Goal: Task Accomplishment & Management: Use online tool/utility

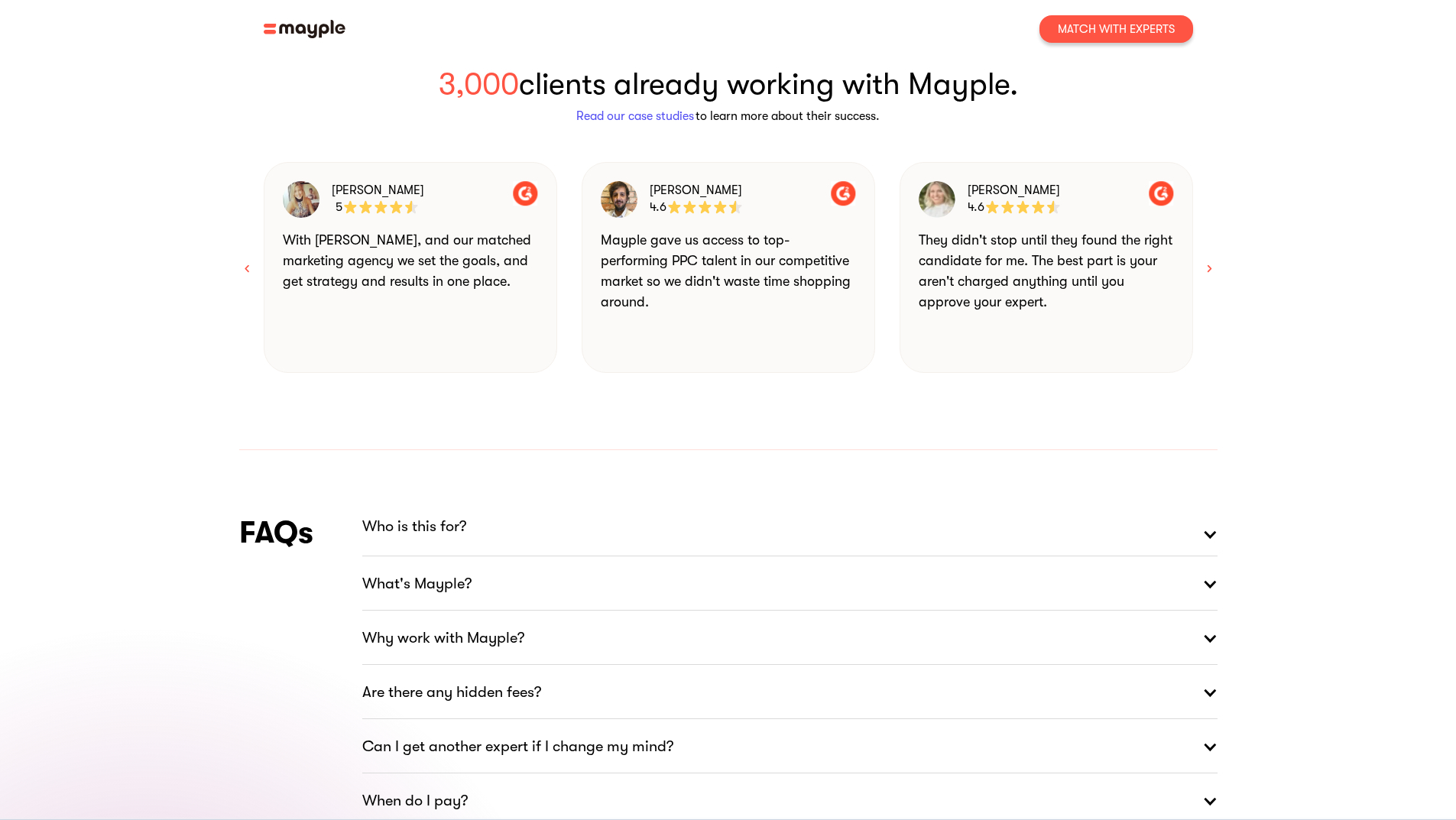
scroll to position [1833, 0]
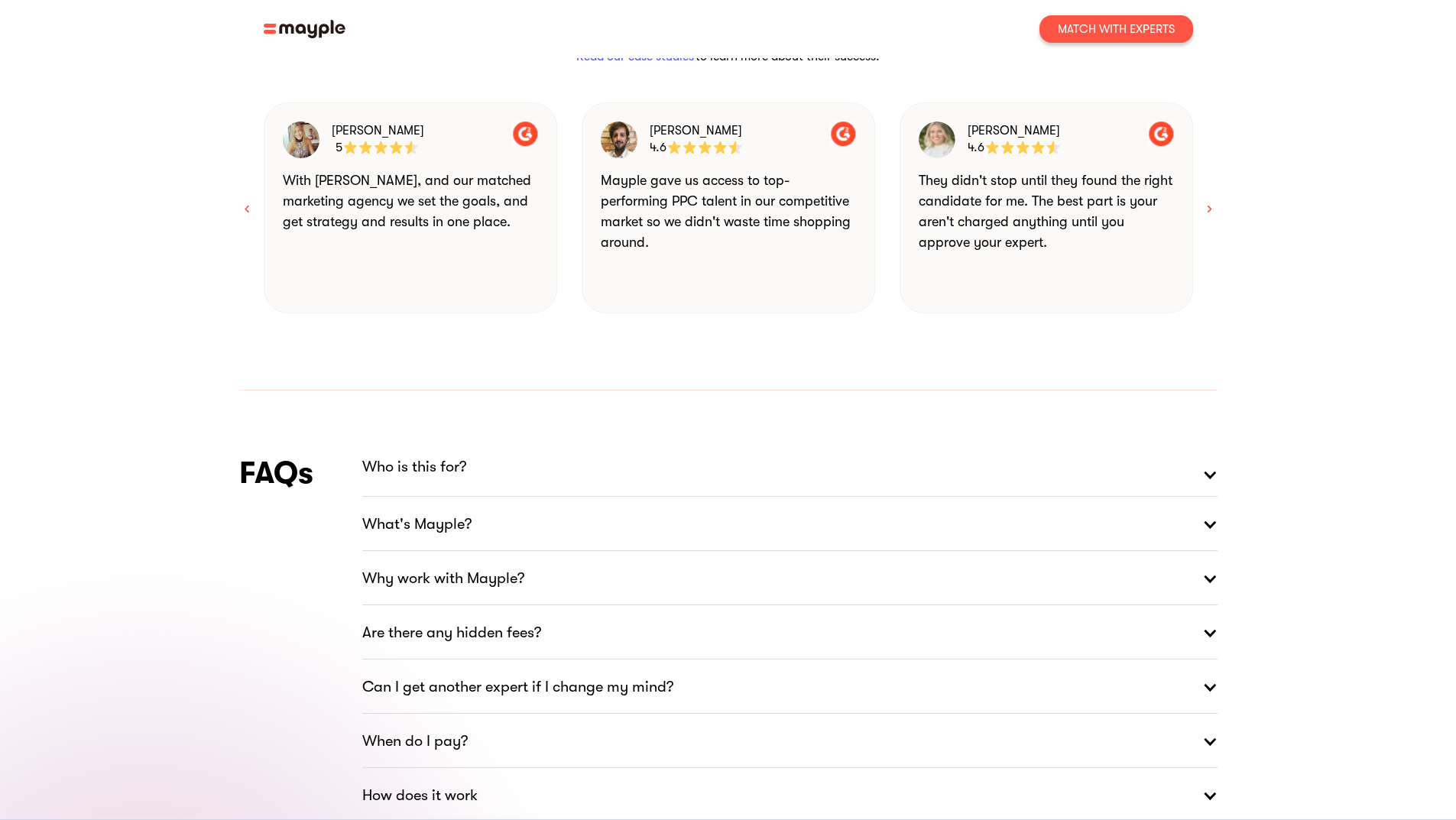
click at [1210, 501] on div at bounding box center [1210, 524] width 15 height 46
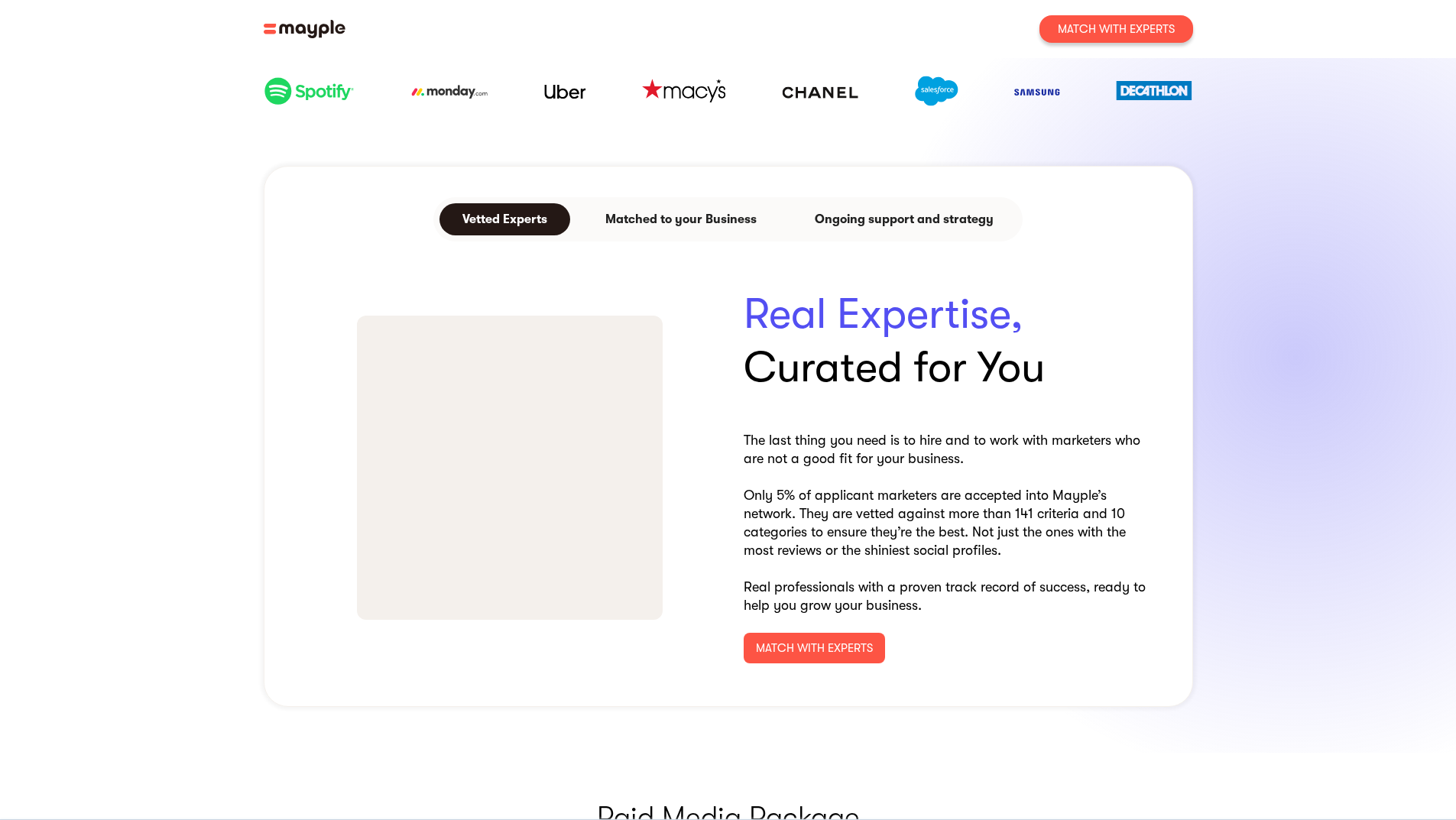
scroll to position [0, 0]
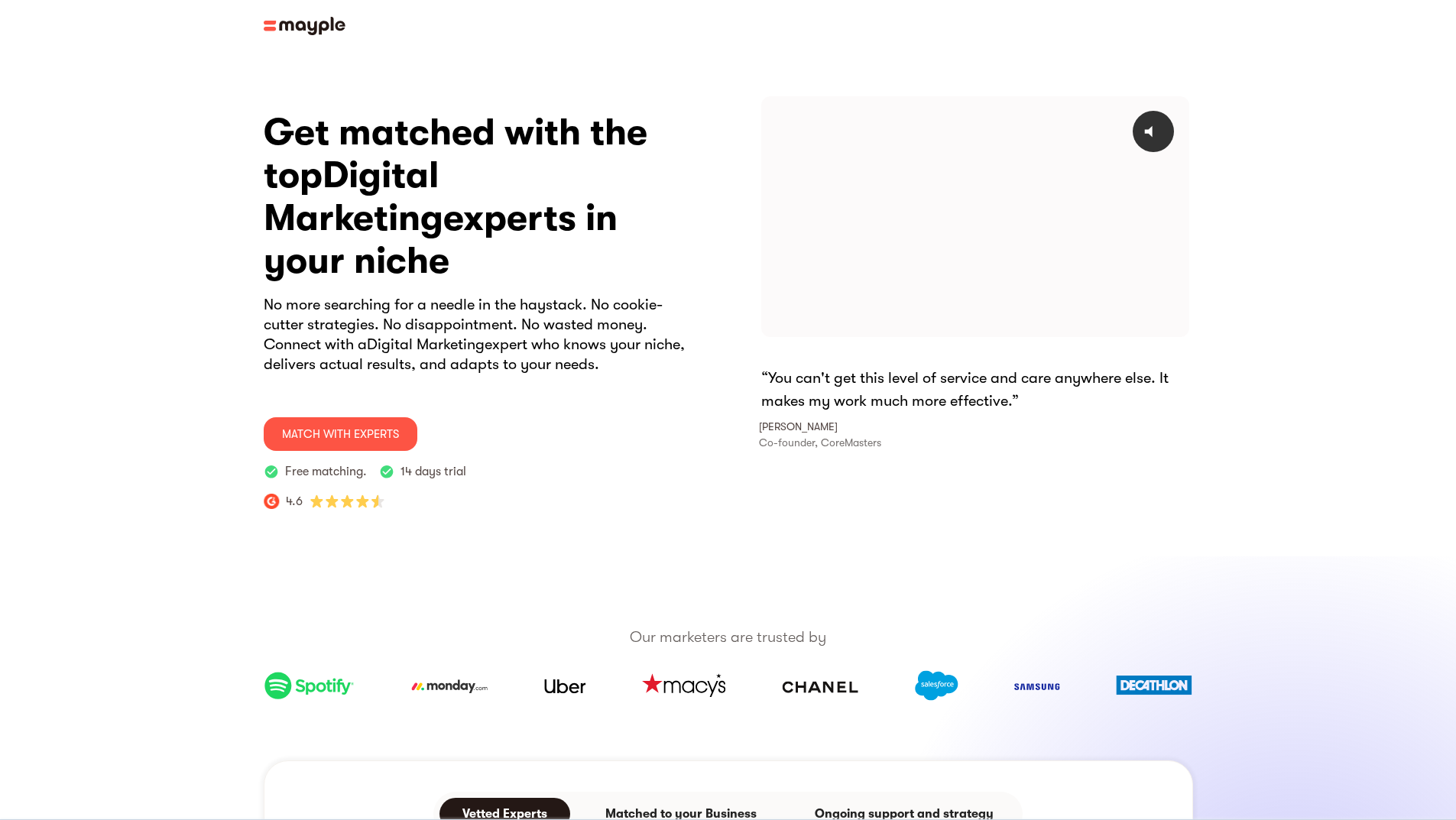
click at [316, 31] on img at bounding box center [304, 26] width 82 height 18
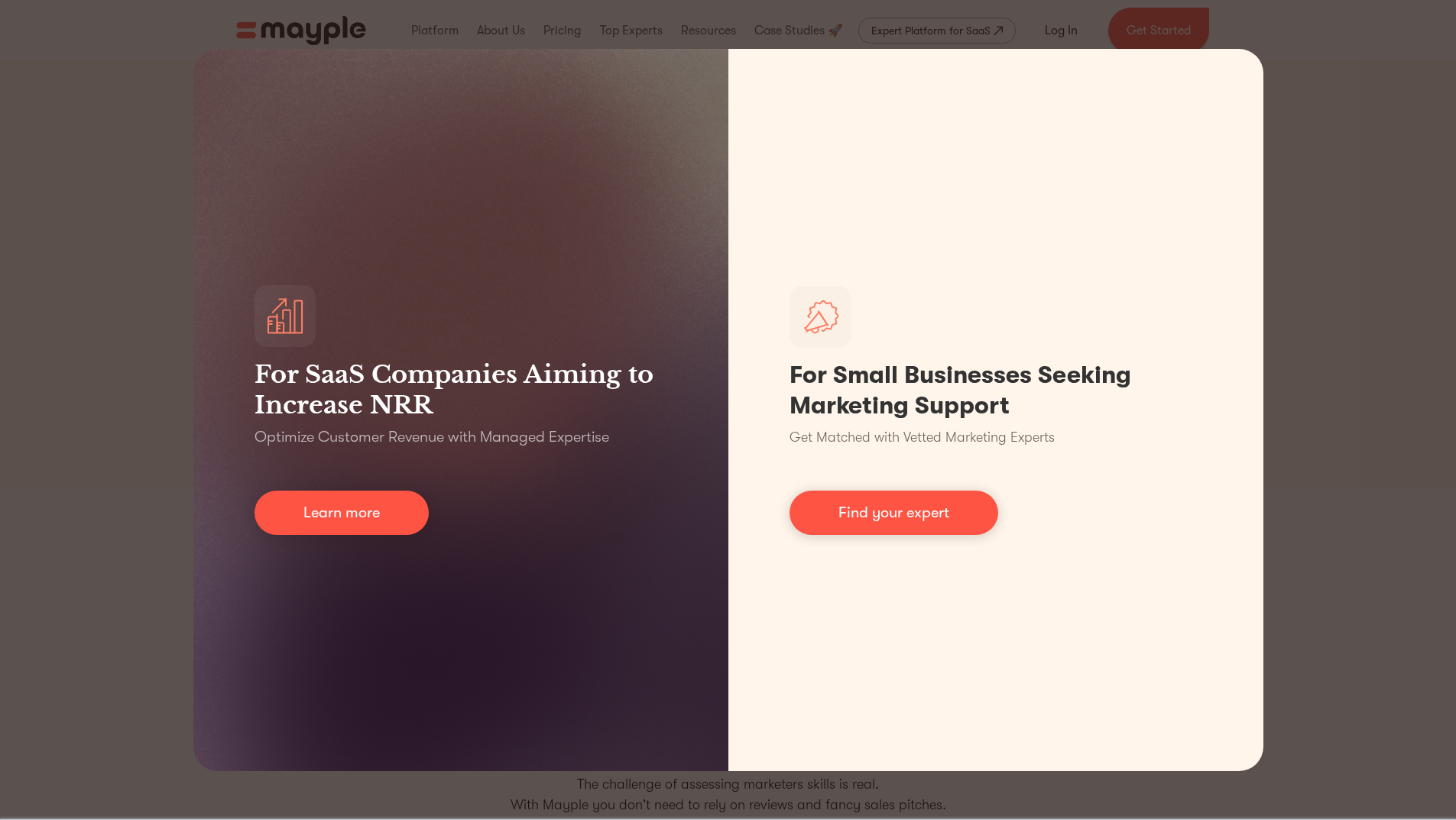
click at [1440, 208] on div "For SaaS Companies Aiming to Increase NRR Optimize Customer Revenue with Manage…" at bounding box center [728, 410] width 1456 height 820
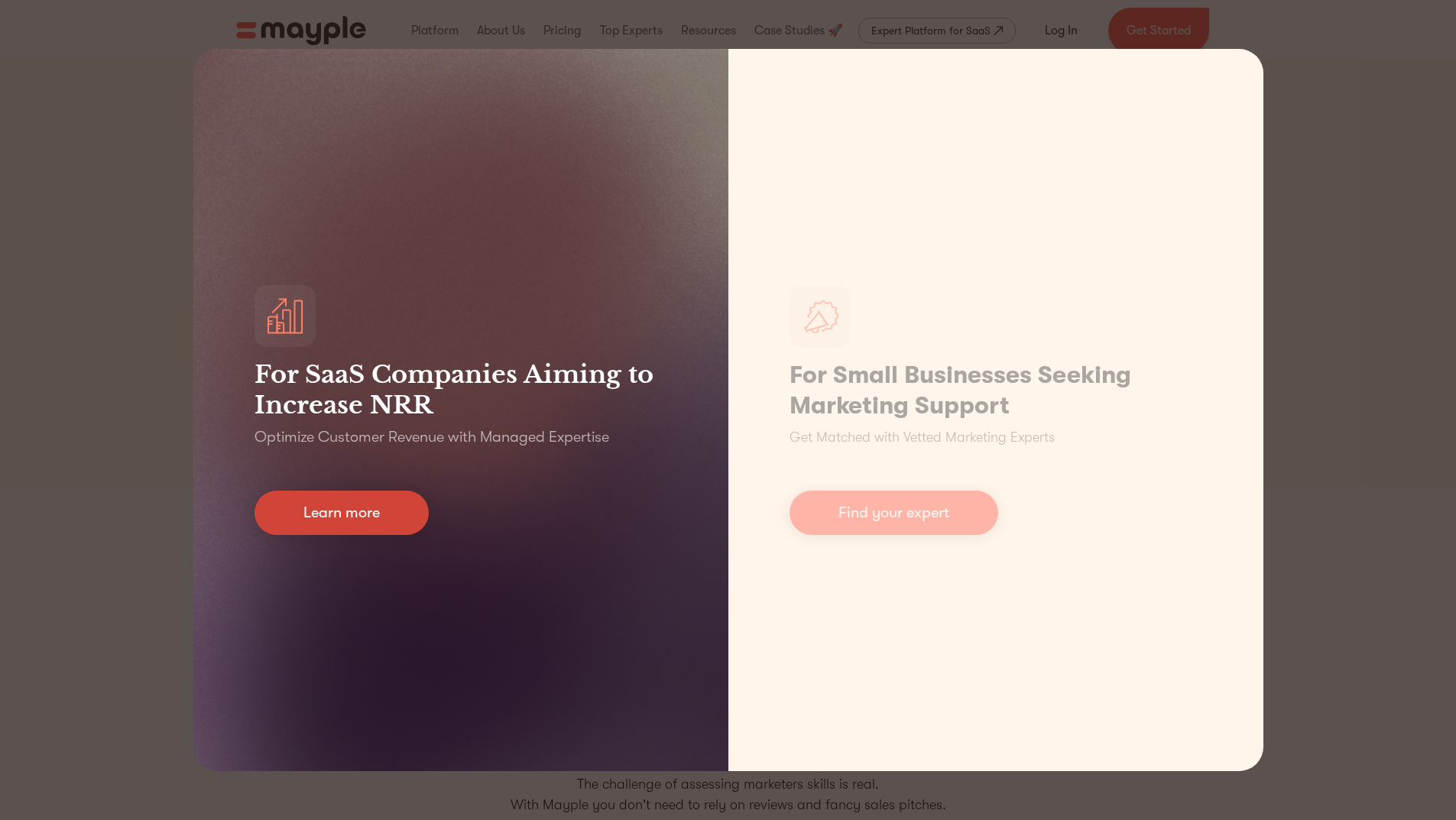
click at [381, 507] on link "Learn more" at bounding box center [341, 513] width 174 height 44
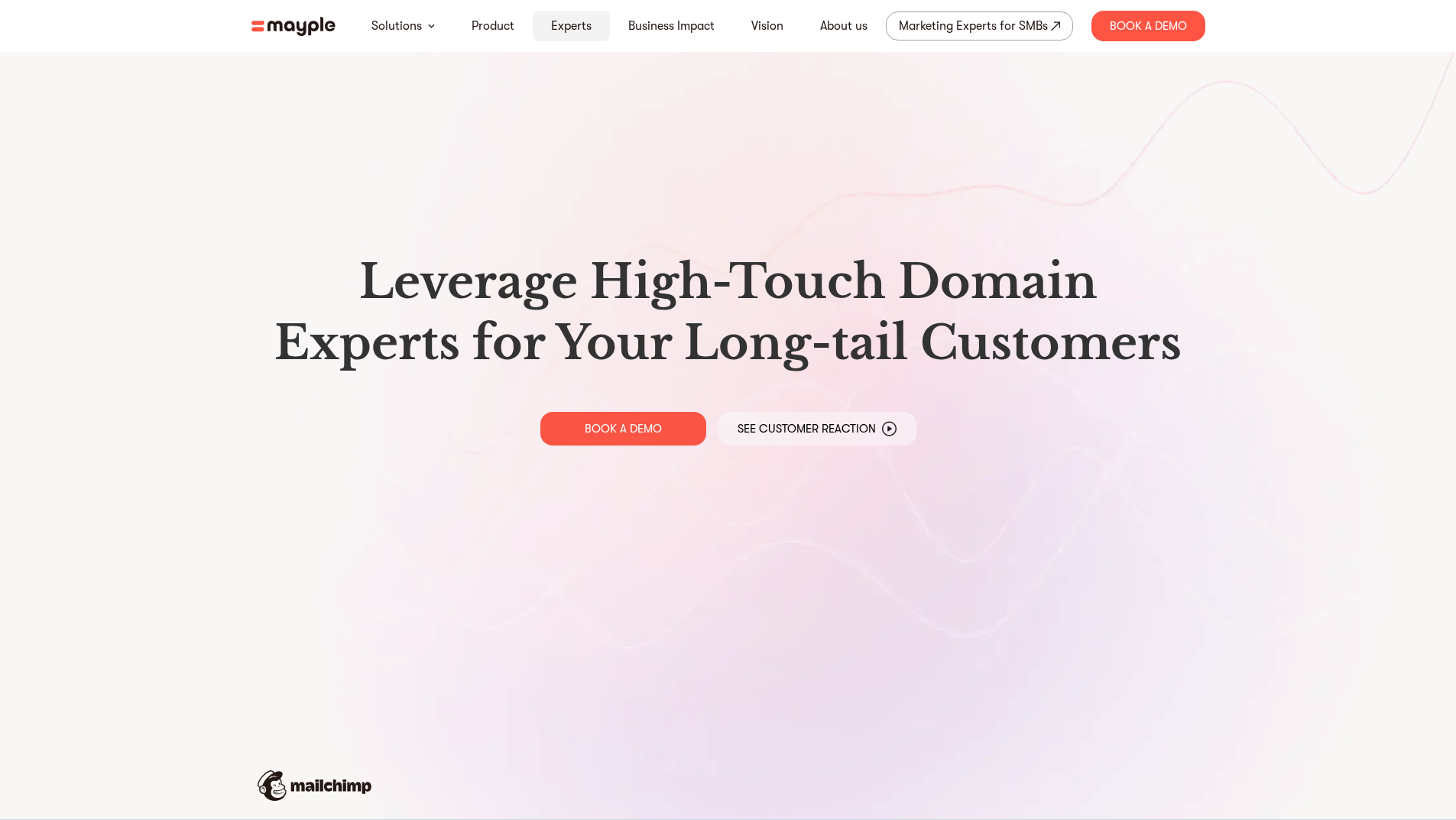
click at [578, 23] on link "Experts" at bounding box center [571, 26] width 41 height 18
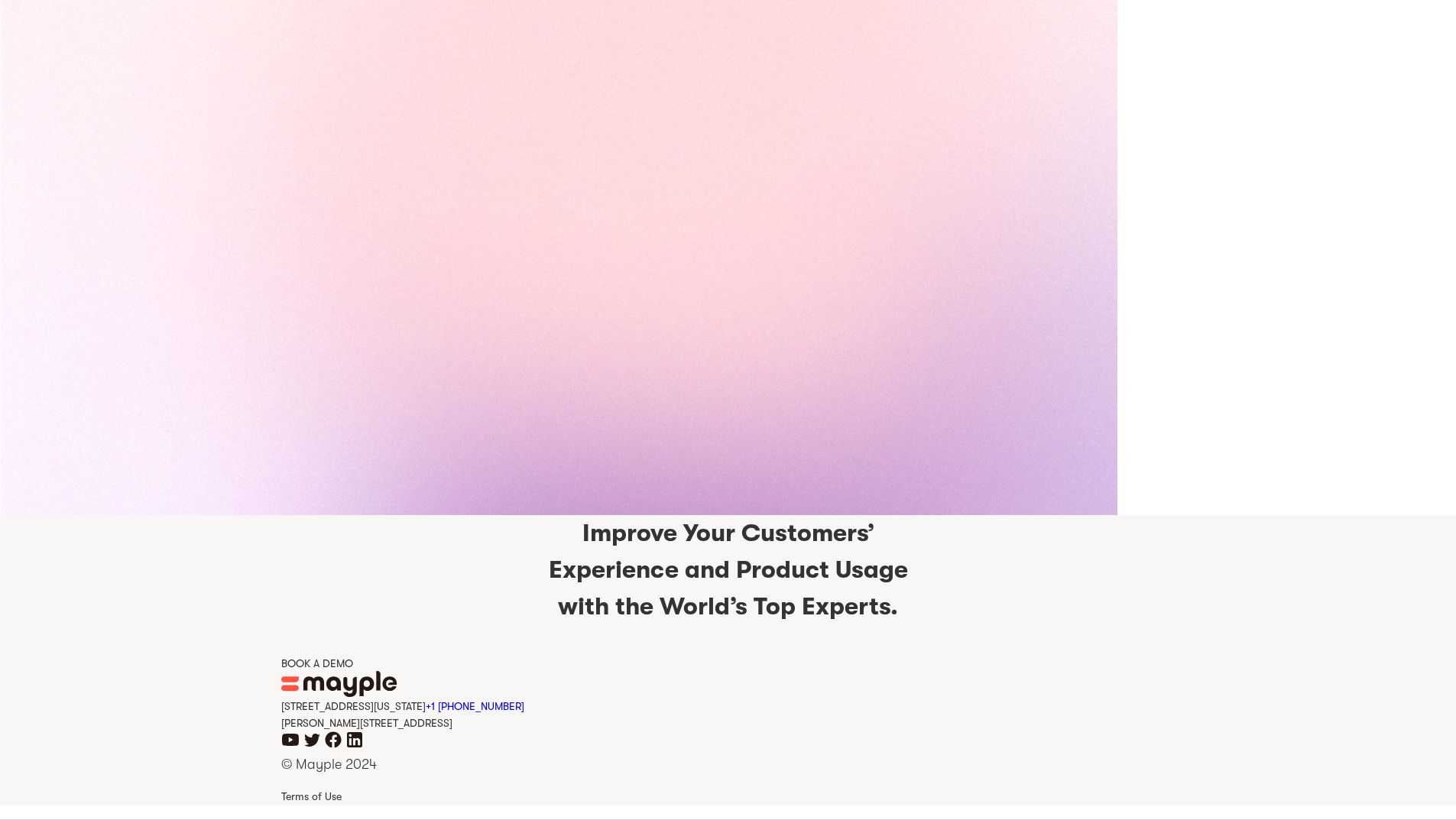
scroll to position [3488, 0]
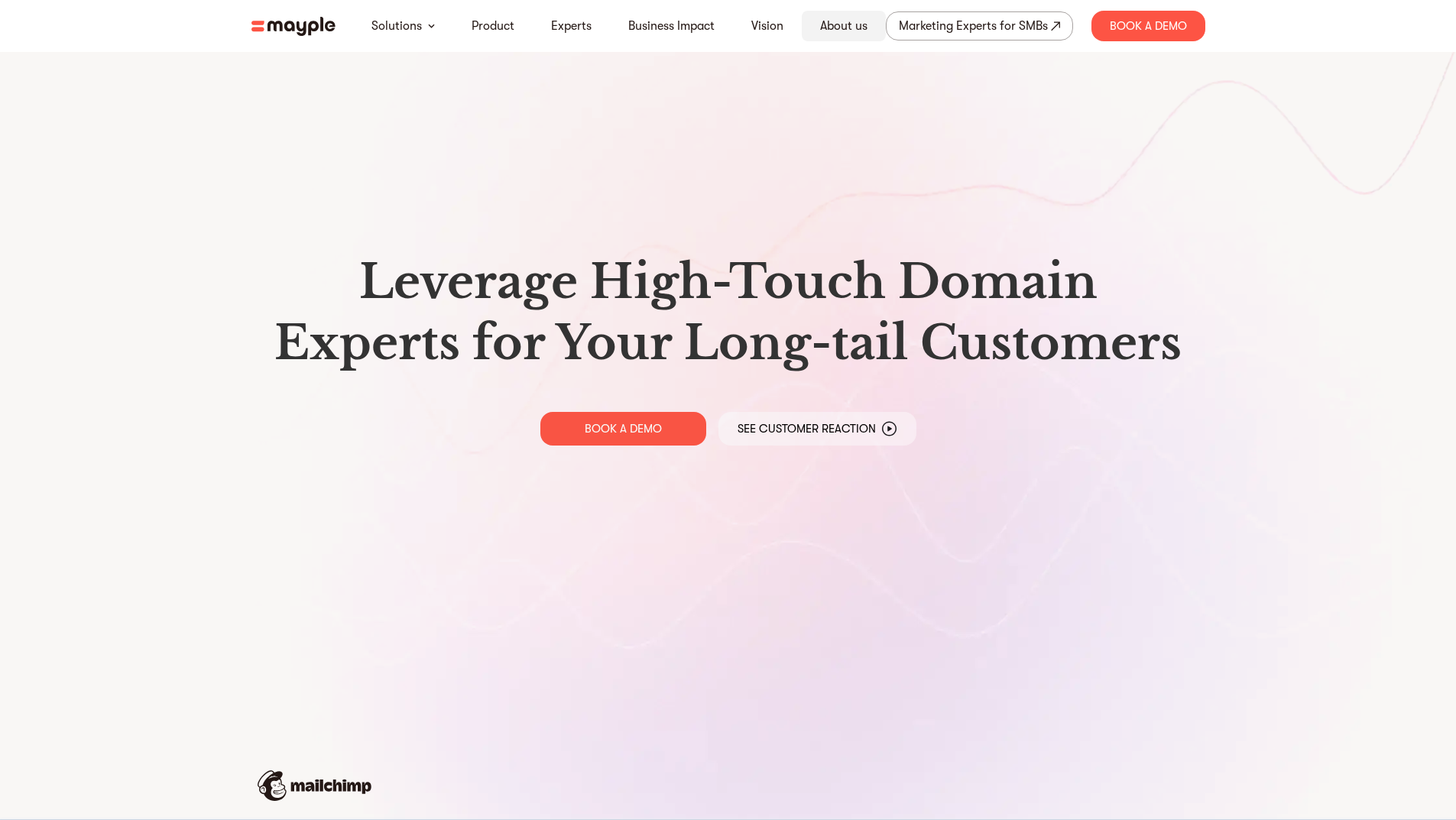
click at [846, 21] on link "About us" at bounding box center [844, 26] width 48 height 18
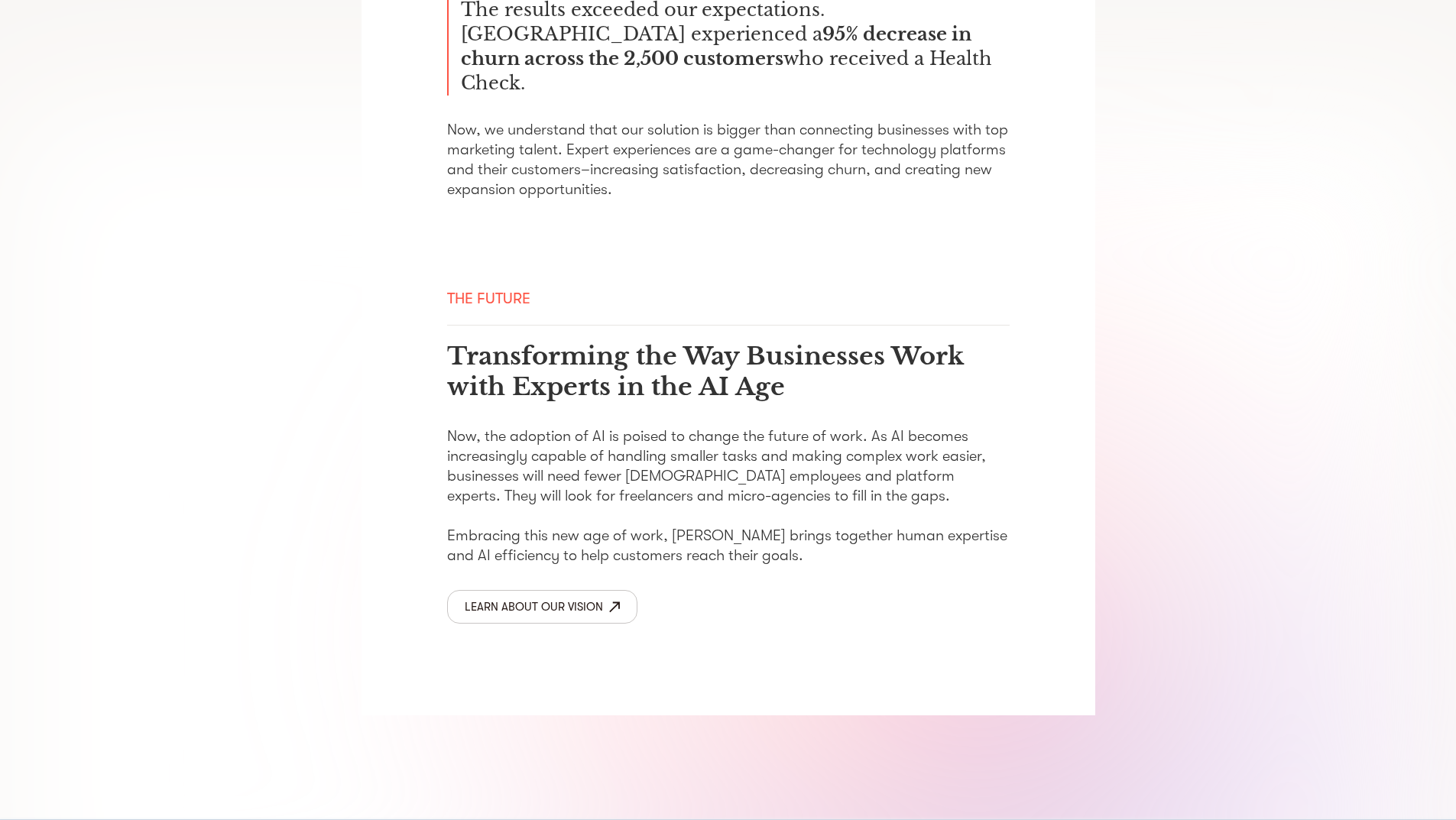
scroll to position [2326, 0]
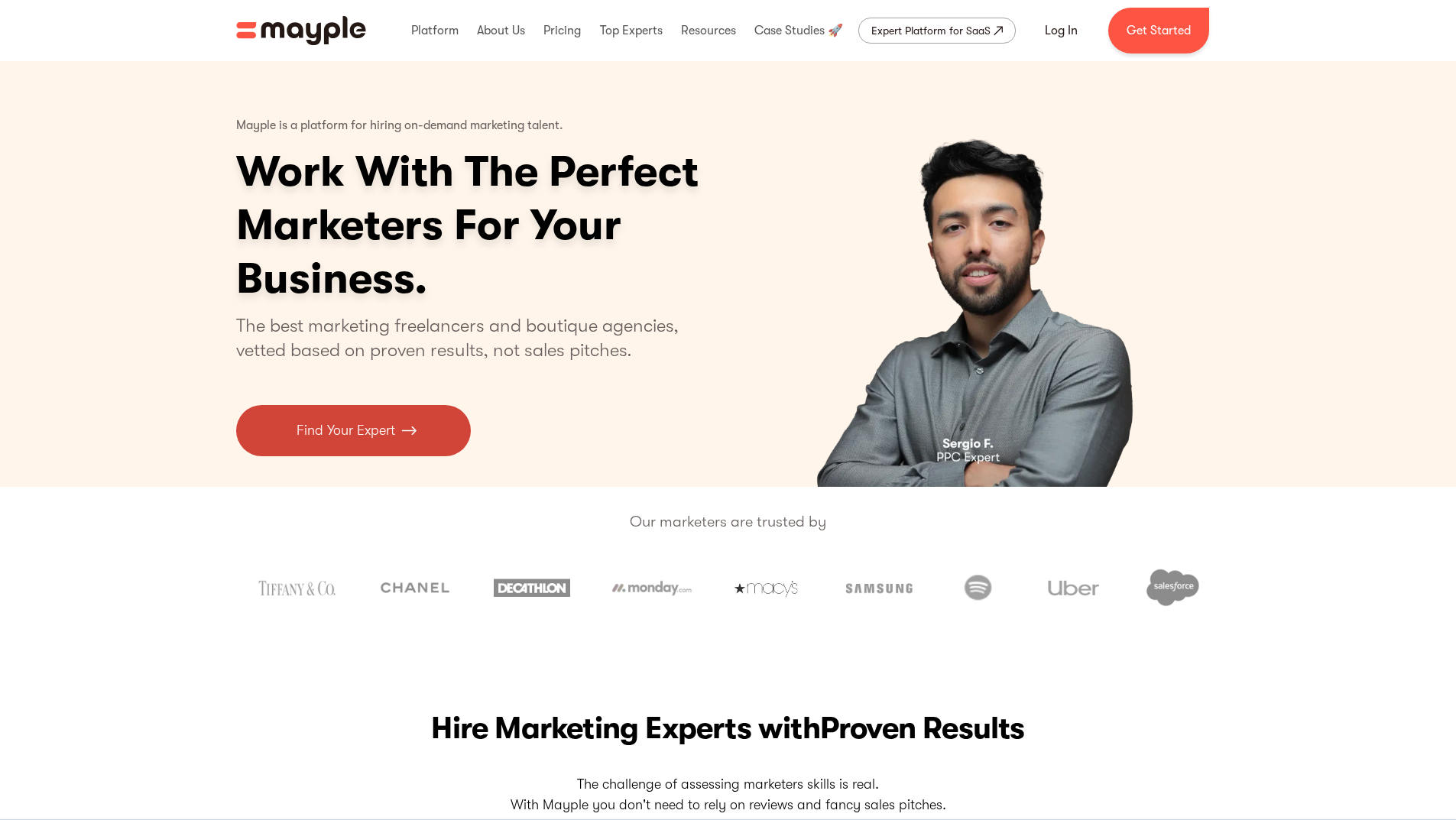
click at [442, 421] on link "Find Your Expert" at bounding box center [353, 430] width 235 height 51
